Goal: Task Accomplishment & Management: Use online tool/utility

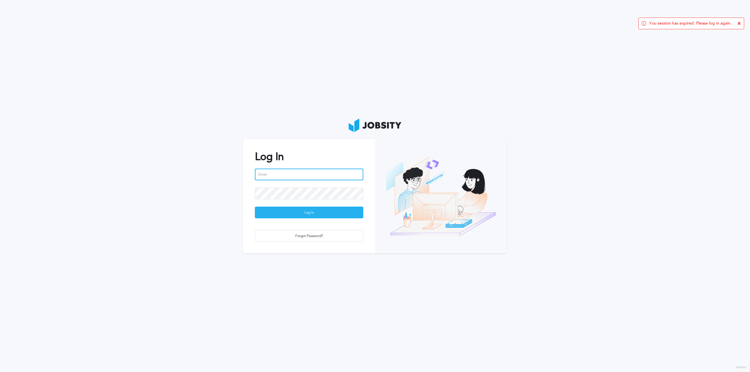
type input "[PERSON_NAME][EMAIL_ADDRESS][DOMAIN_NAME]"
click at [305, 213] on div "Log In" at bounding box center [309, 213] width 108 height 12
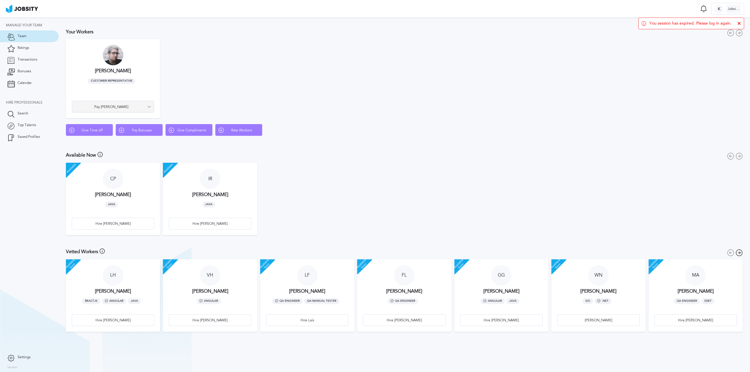
click at [112, 105] on span "Pay [PERSON_NAME]" at bounding box center [111, 107] width 72 height 4
click at [116, 106] on li "Pay Bonus" at bounding box center [113, 107] width 82 height 12
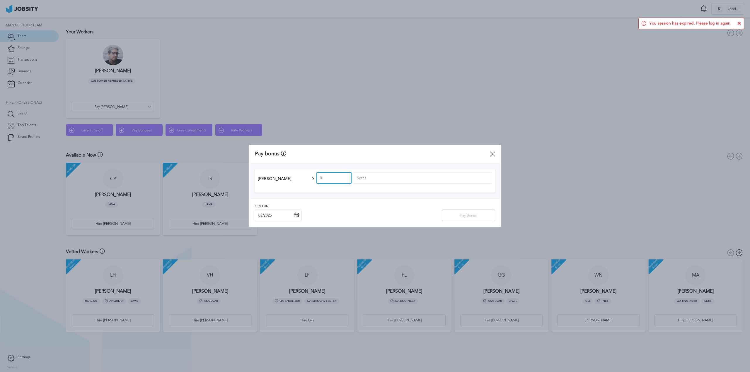
click at [336, 177] on input at bounding box center [333, 178] width 35 height 12
click at [394, 179] on input at bounding box center [422, 178] width 139 height 12
type input "Weekend coverage"
click at [333, 178] on input at bounding box center [333, 178] width 35 height 12
type input "137"
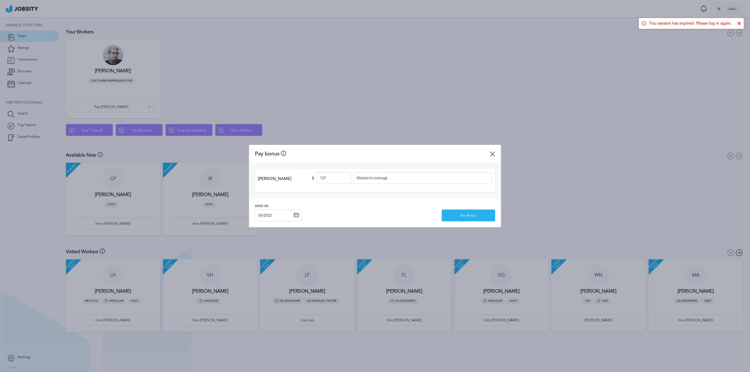
click at [481, 214] on div "Pay Bonus" at bounding box center [468, 216] width 53 height 12
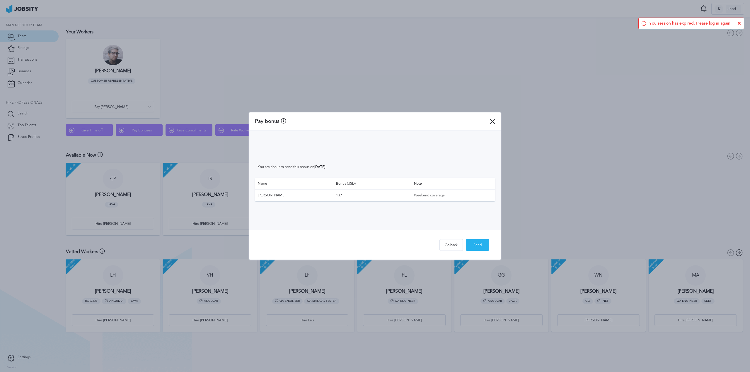
click at [480, 243] on div "Send" at bounding box center [477, 246] width 23 height 12
